Goal: Task Accomplishment & Management: Complete application form

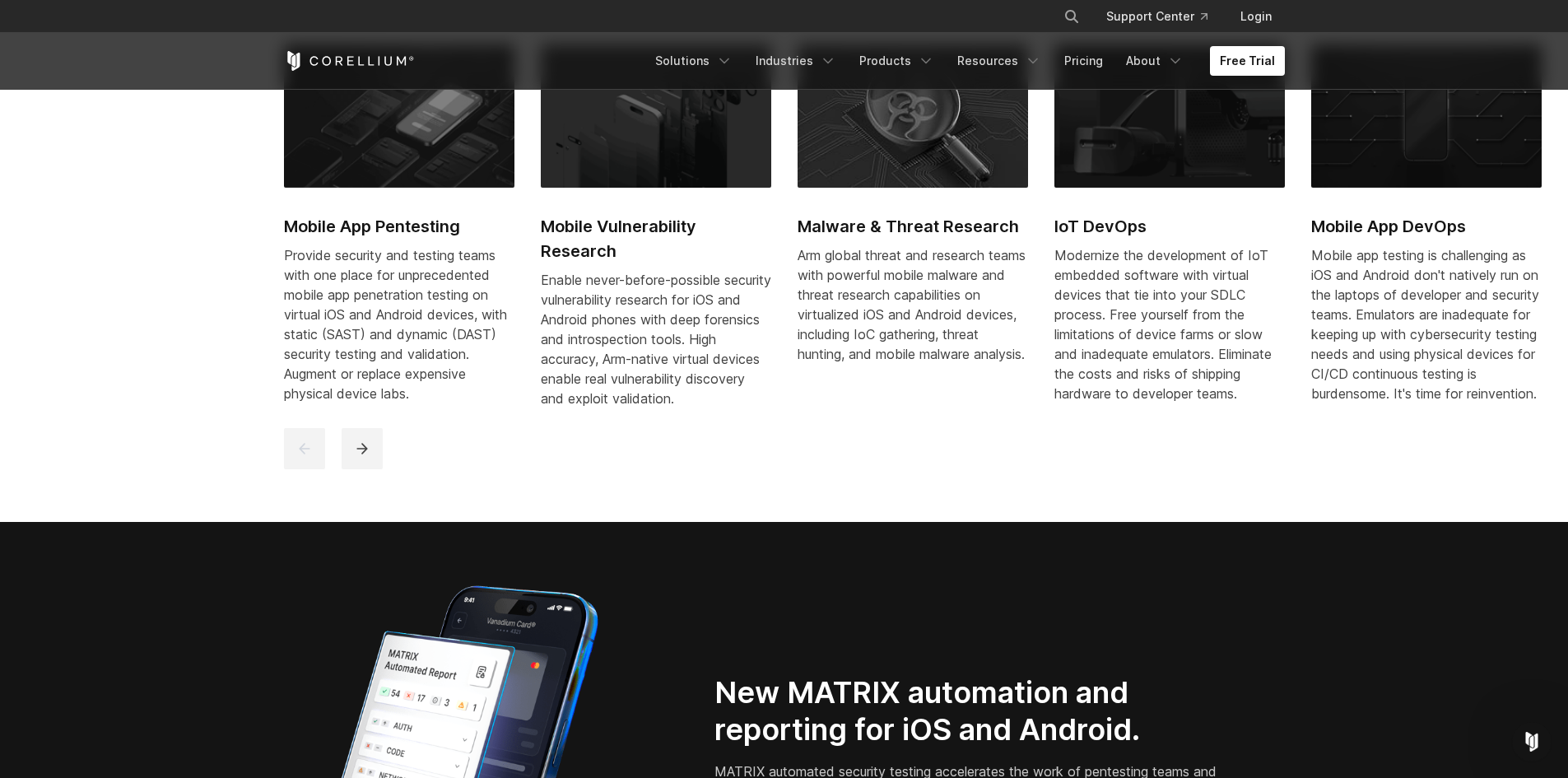
scroll to position [1395, 0]
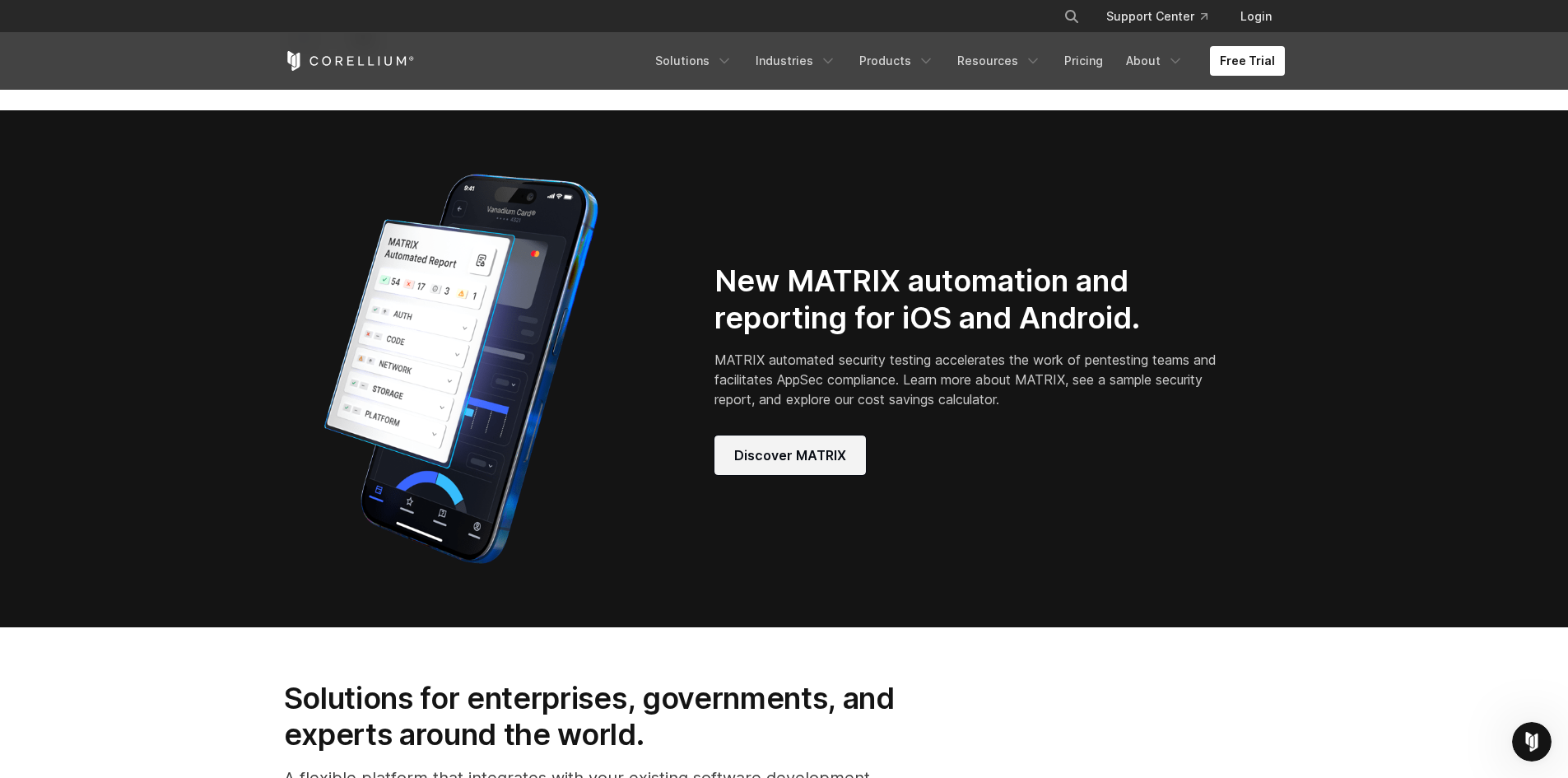
click at [790, 464] on span "Discover MATRIX" at bounding box center [790, 455] width 112 height 20
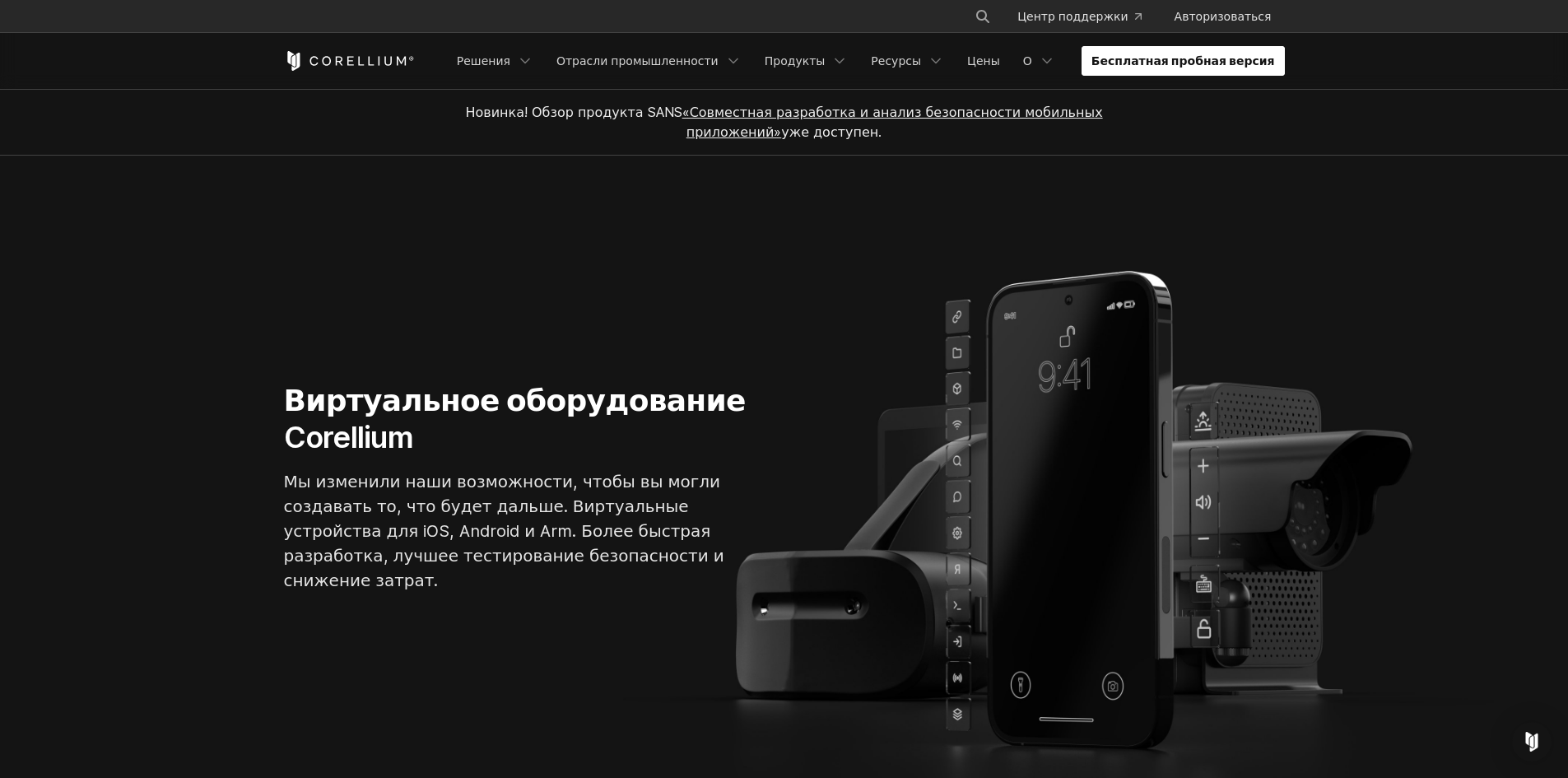
click at [1217, 49] on link "Бесплатная пробная версия" at bounding box center [1183, 61] width 203 height 29
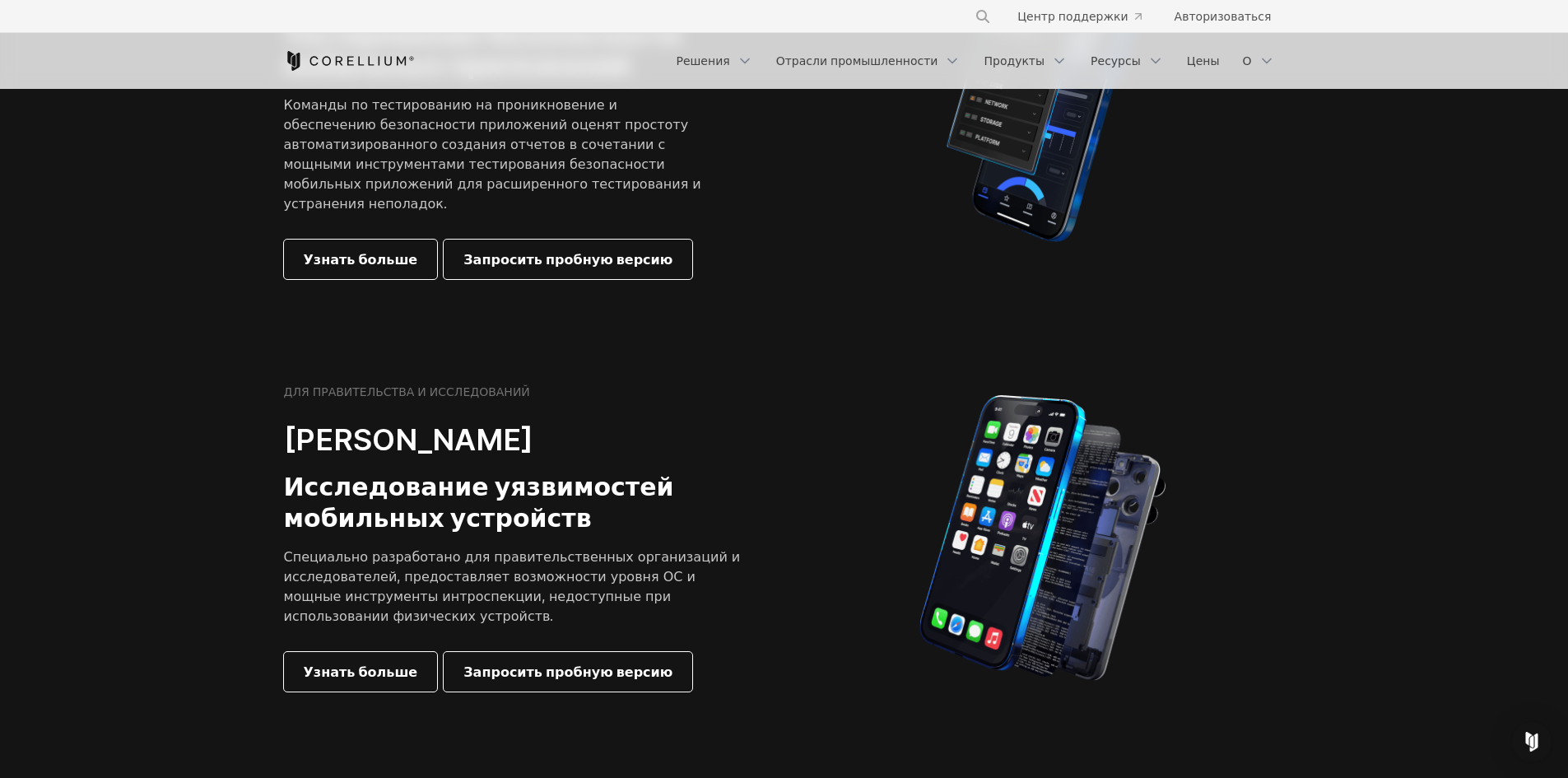
scroll to position [741, 0]
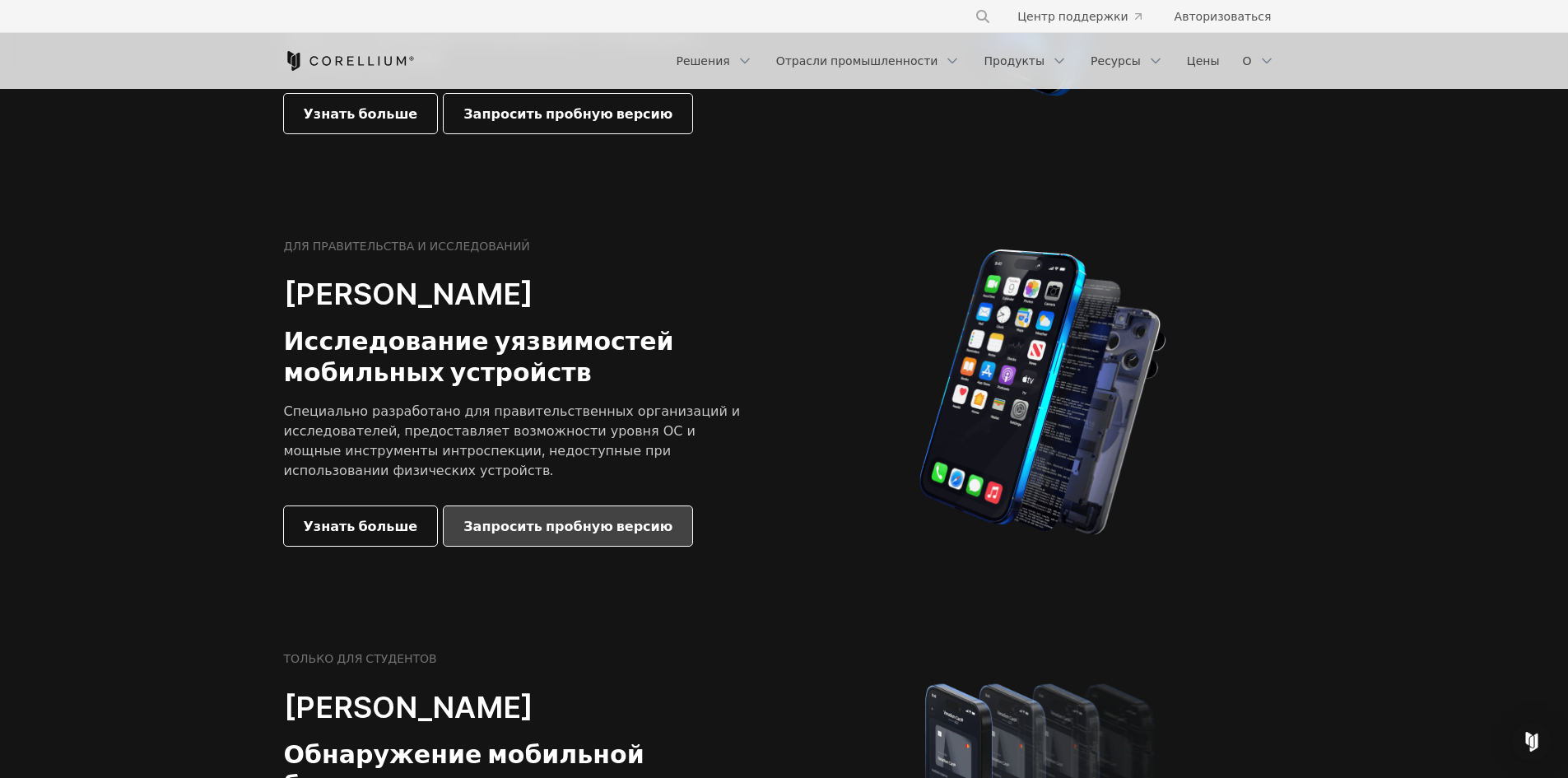
click at [521, 518] on font "Запросить пробную версию" at bounding box center [568, 526] width 209 height 17
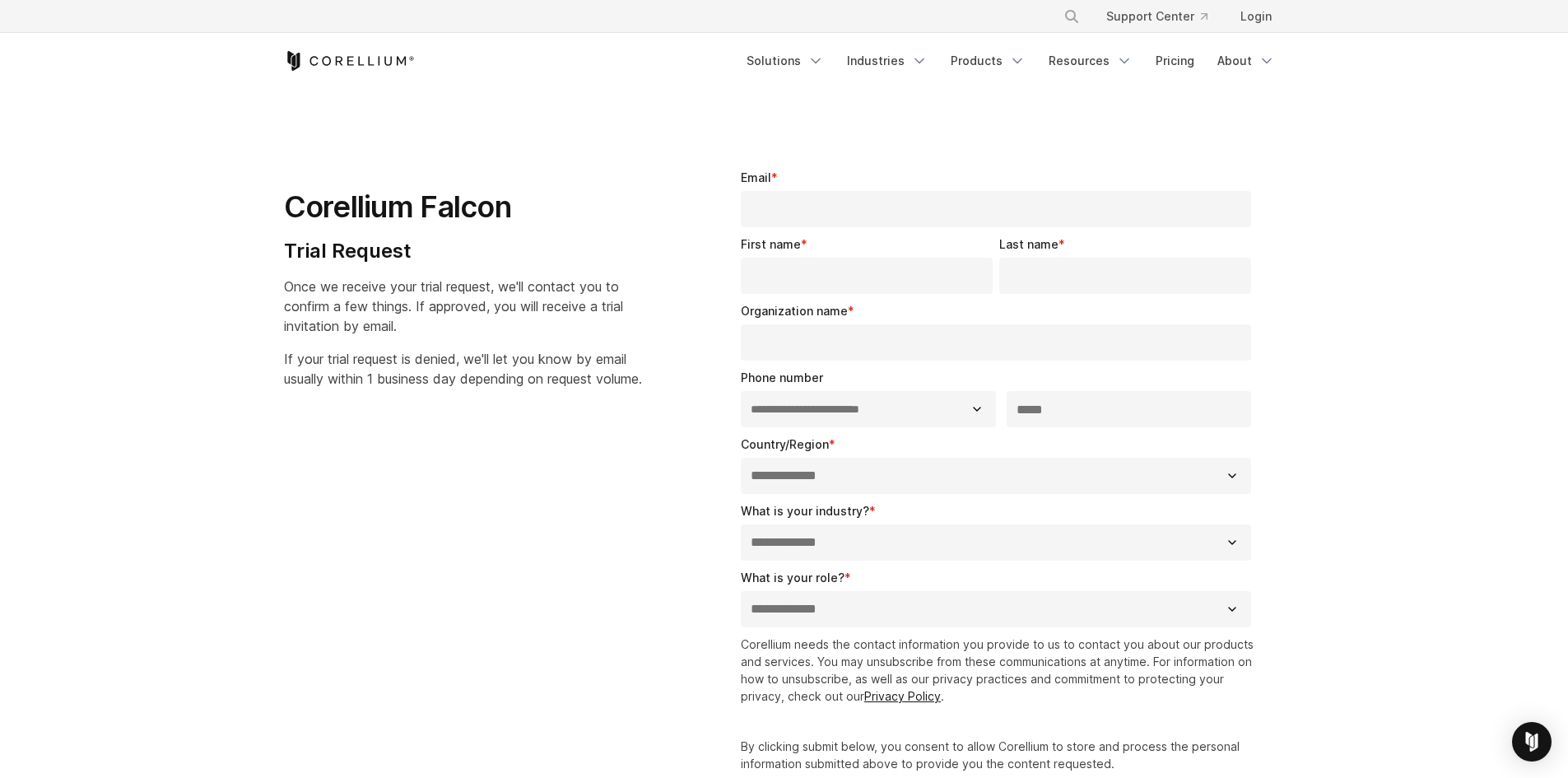
select select "**"
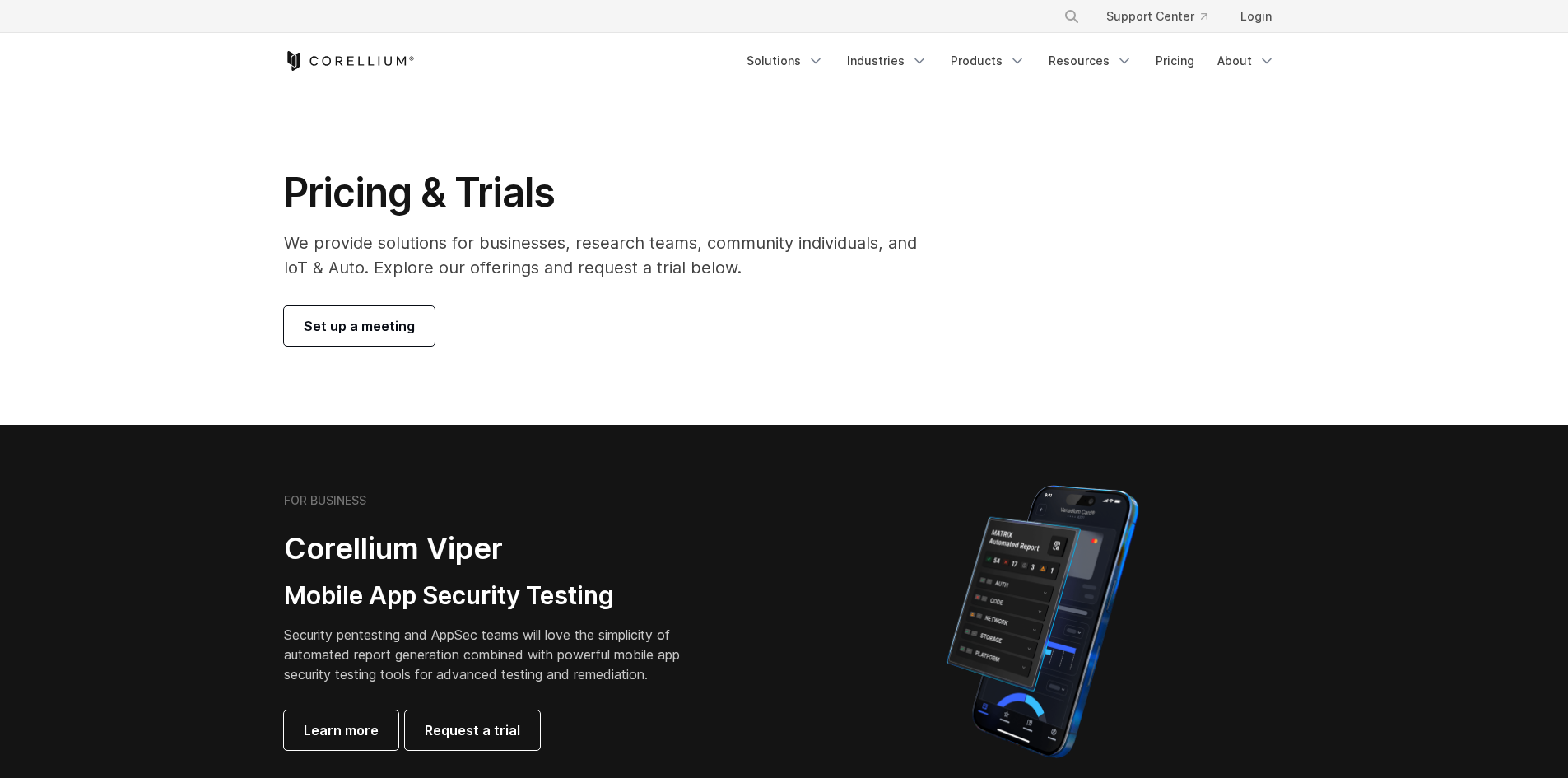
scroll to position [781, 0]
